Goal: Find specific page/section: Find specific page/section

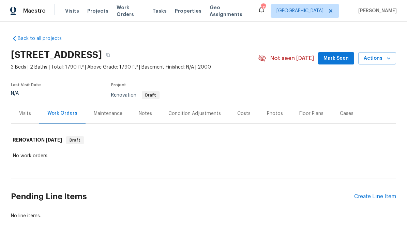
scroll to position [8, 0]
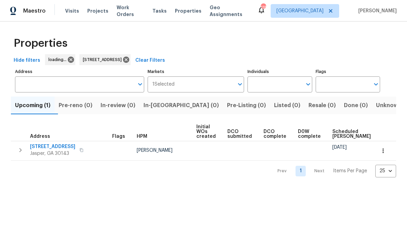
type input "78 Blue Pine Ct Jasper GA 30143"
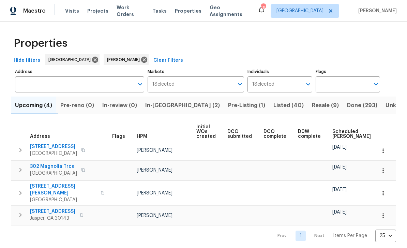
click at [160, 105] on span "In-reno (2)" at bounding box center [182, 105] width 75 height 10
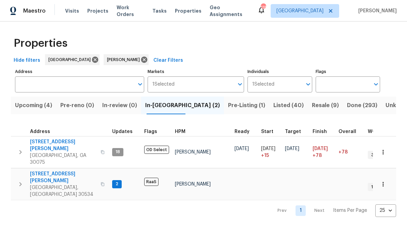
click at [228, 105] on span "Pre-Listing (1)" at bounding box center [246, 105] width 37 height 10
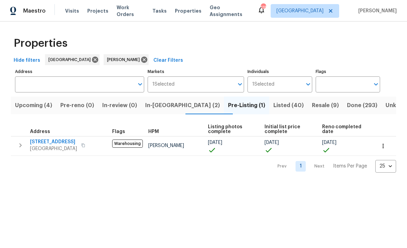
click at [273, 105] on span "Listed (40)" at bounding box center [288, 105] width 30 height 10
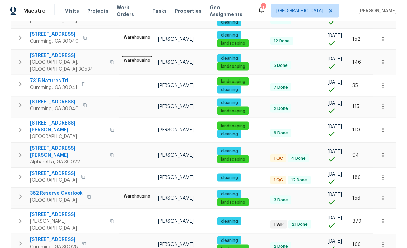
scroll to position [22, 0]
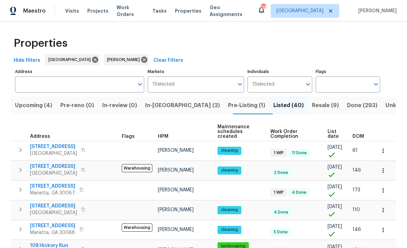
click at [312, 105] on span "Resale (9)" at bounding box center [325, 105] width 27 height 10
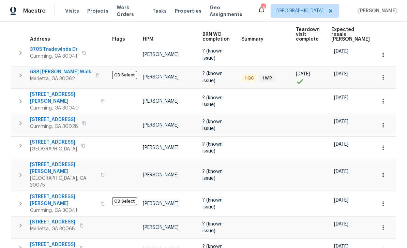
scroll to position [101, 0]
click at [52, 241] on span "[STREET_ADDRESS]" at bounding box center [52, 244] width 45 height 7
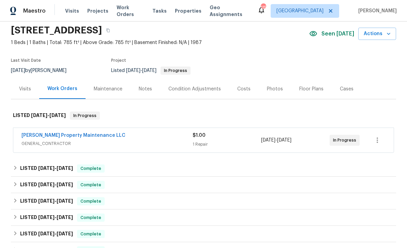
scroll to position [26, 0]
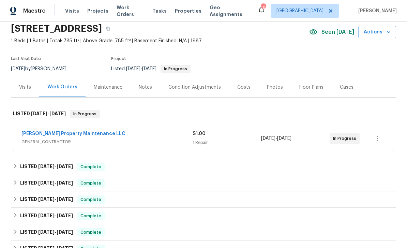
click at [38, 131] on link "[PERSON_NAME] Property Maintenance LLC" at bounding box center [73, 133] width 104 height 5
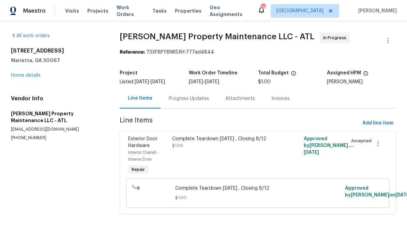
click at [181, 98] on div "Progress Updates" at bounding box center [189, 98] width 40 height 7
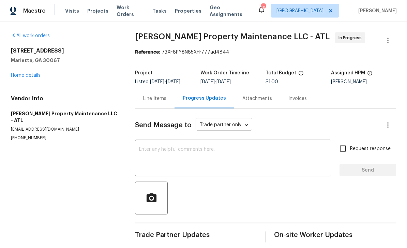
scroll to position [6, 0]
click at [16, 73] on link "Home details" at bounding box center [26, 75] width 30 height 5
